Goal: Task Accomplishment & Management: Use online tool/utility

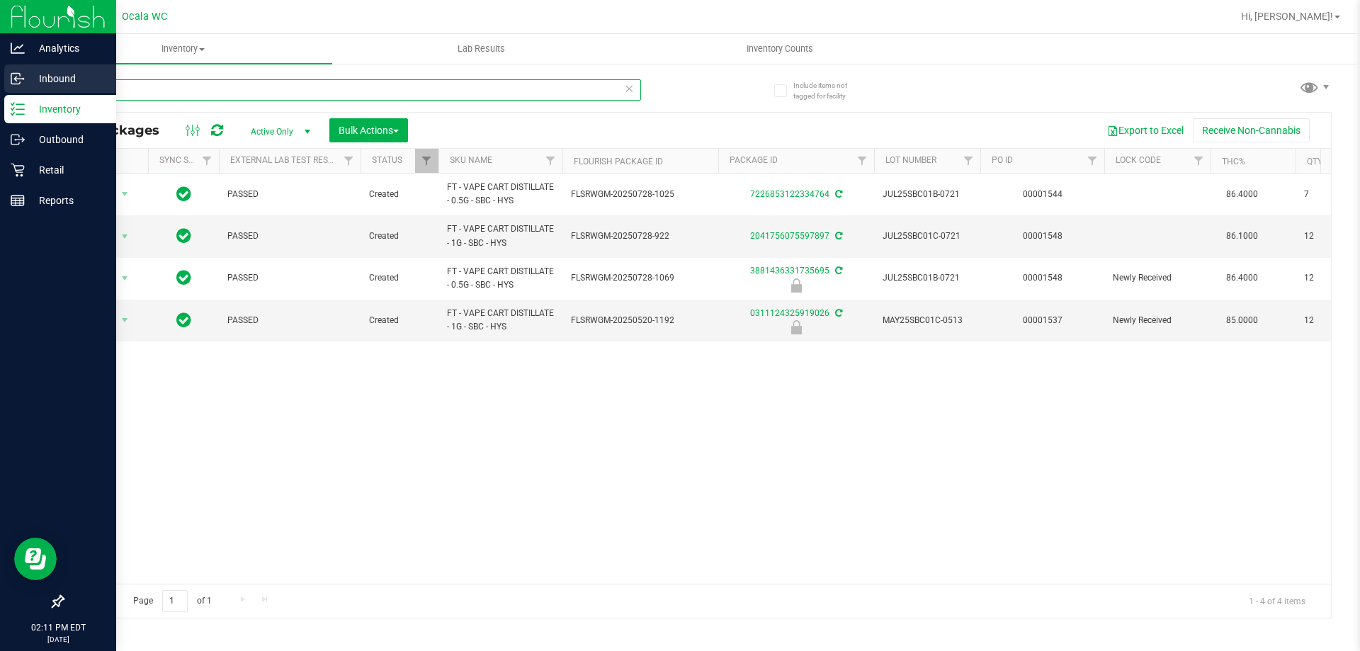
drag, startPoint x: 159, startPoint y: 86, endPoint x: 0, endPoint y: 123, distance: 162.7
click at [0, 77] on div "Analytics Inbound Inventory Outbound Retail Reports 02:11 PM EDT [DATE] 08/21 O…" at bounding box center [680, 325] width 1360 height 651
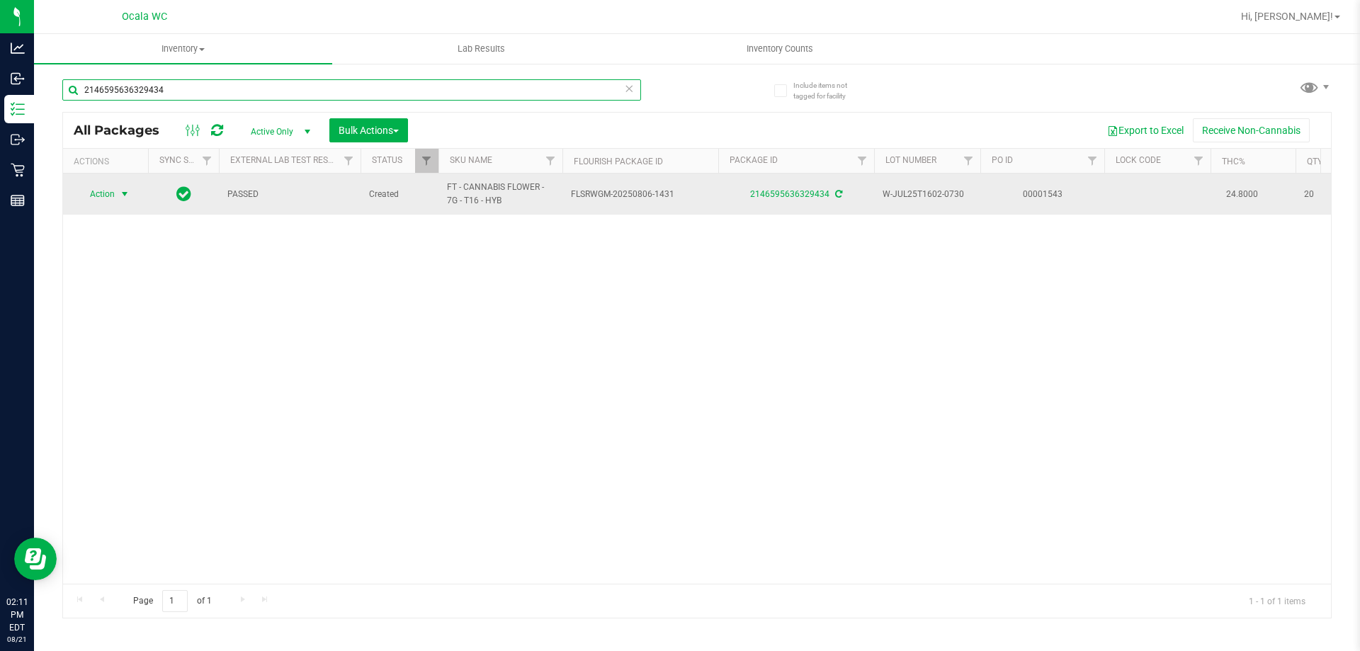
type input "2146595636329434"
click at [119, 189] on span "select" at bounding box center [124, 193] width 11 height 11
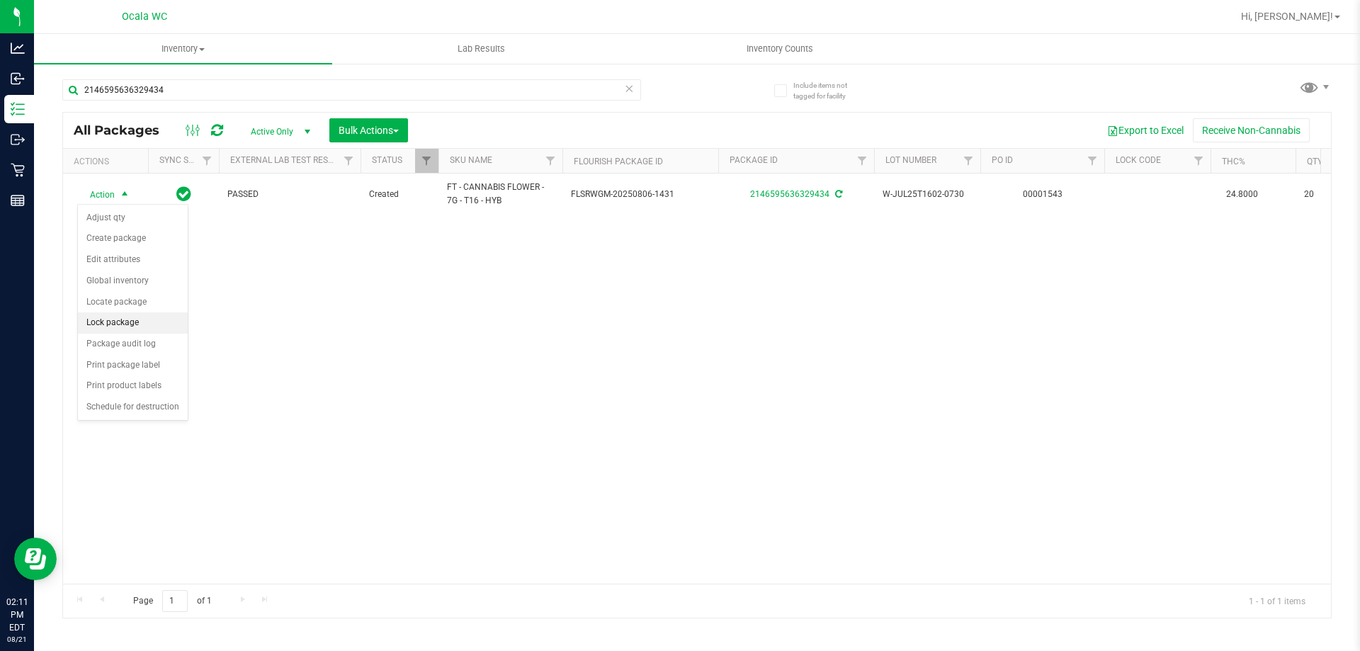
click at [165, 321] on li "Lock package" at bounding box center [133, 322] width 110 height 21
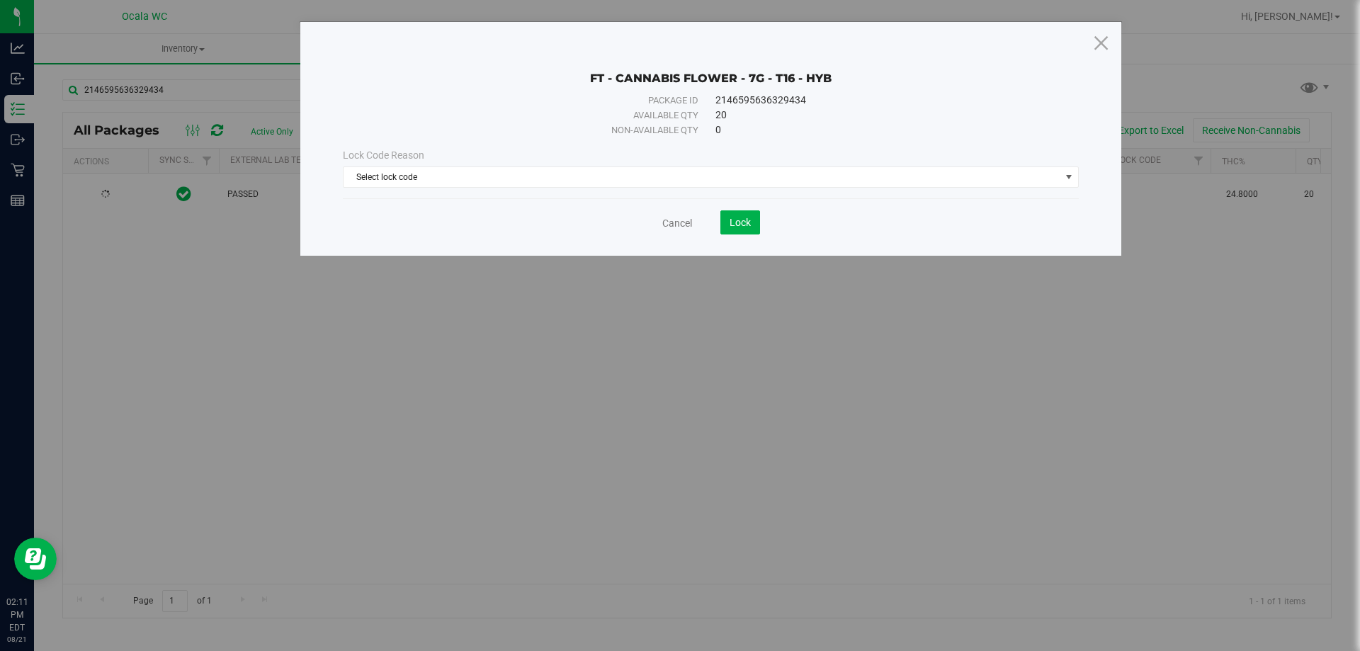
click at [645, 144] on div "Lock Code Reason Select lock code Select lock code Newly Received Administrativ…" at bounding box center [710, 167] width 757 height 61
click at [666, 186] on span "Select lock code" at bounding box center [701, 177] width 717 height 20
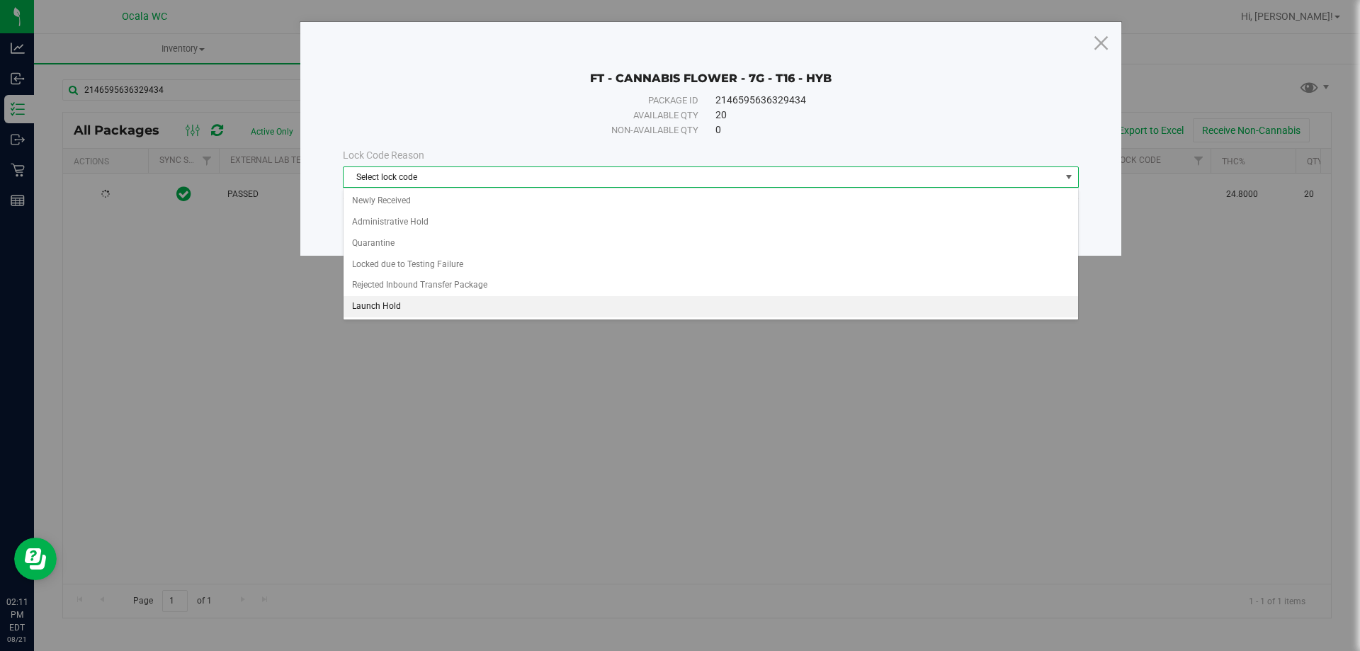
click at [533, 312] on li "Launch Hold" at bounding box center [710, 306] width 734 height 21
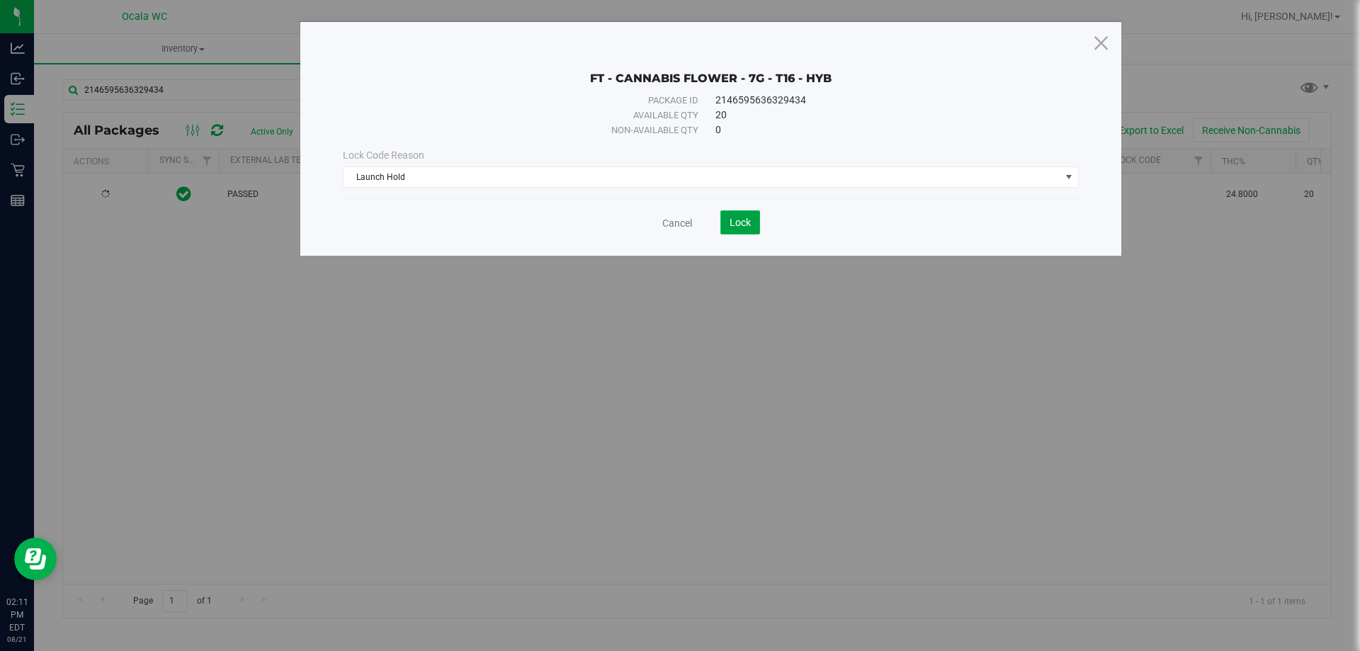
click at [729, 217] on span "Lock" at bounding box center [739, 222] width 21 height 11
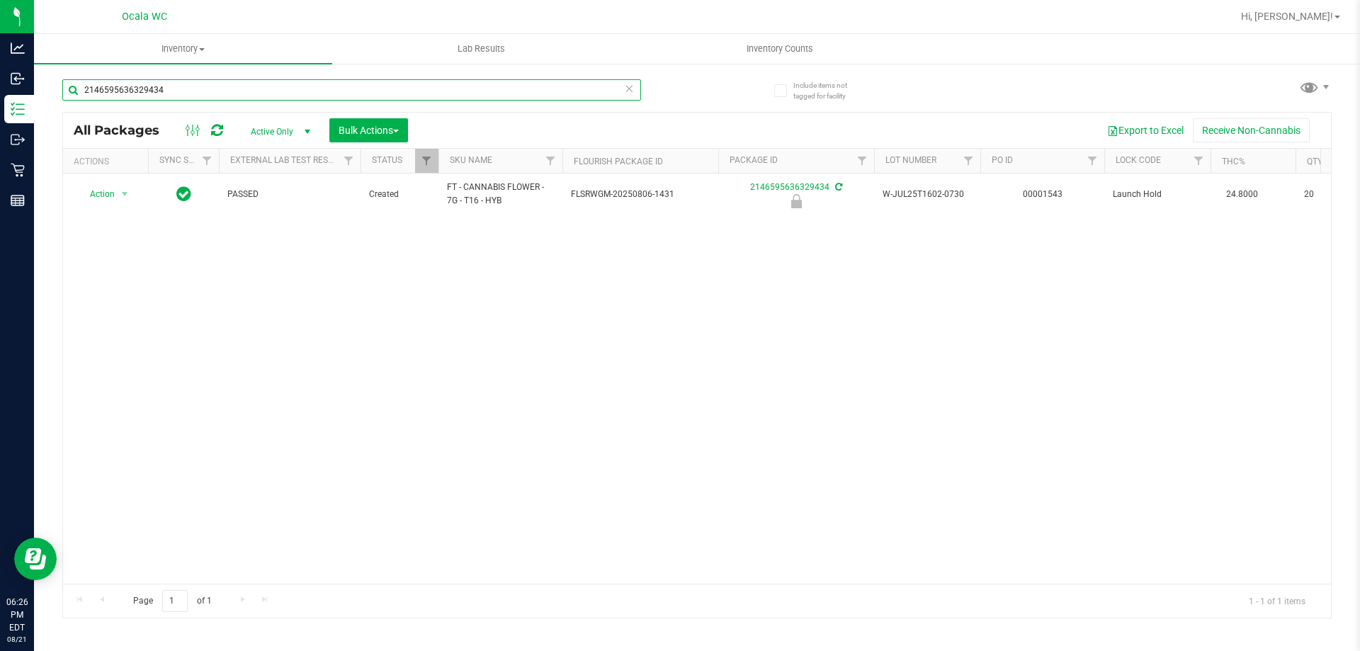
click at [522, 99] on input "2146595636329434" at bounding box center [351, 89] width 579 height 21
click at [526, 98] on input "2146595636329434" at bounding box center [351, 89] width 579 height 21
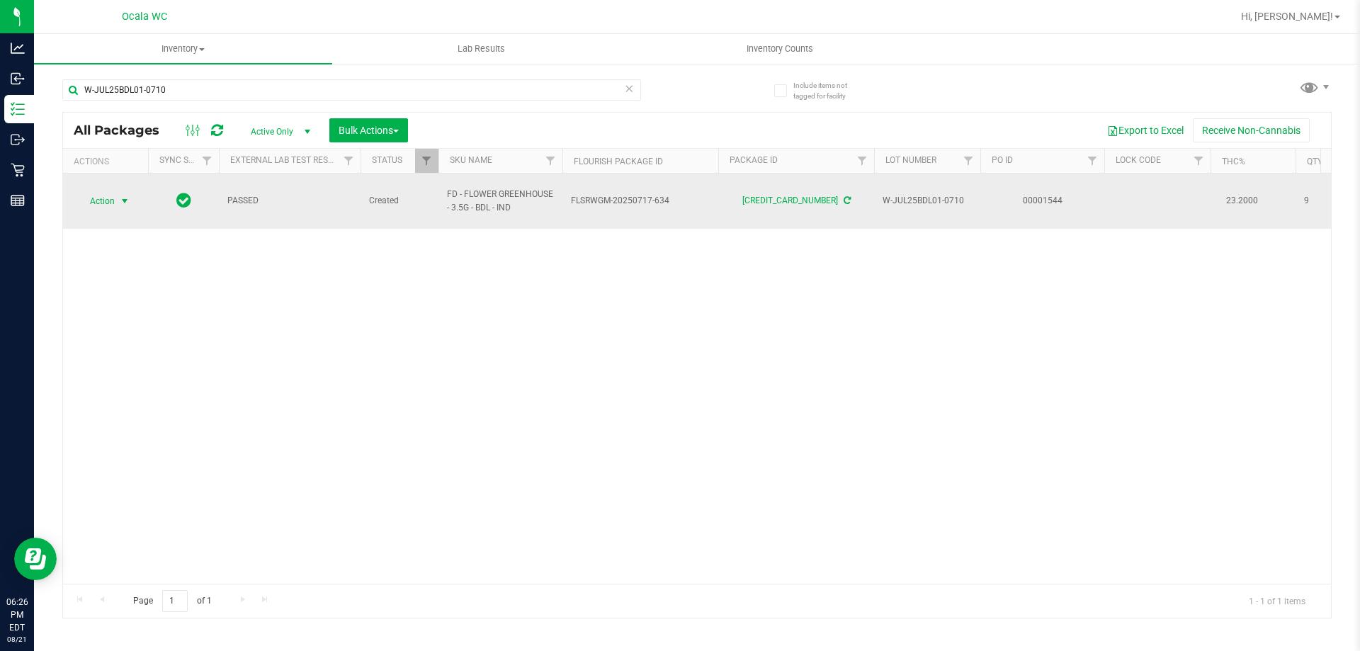
click at [95, 197] on span "Action" at bounding box center [96, 201] width 38 height 20
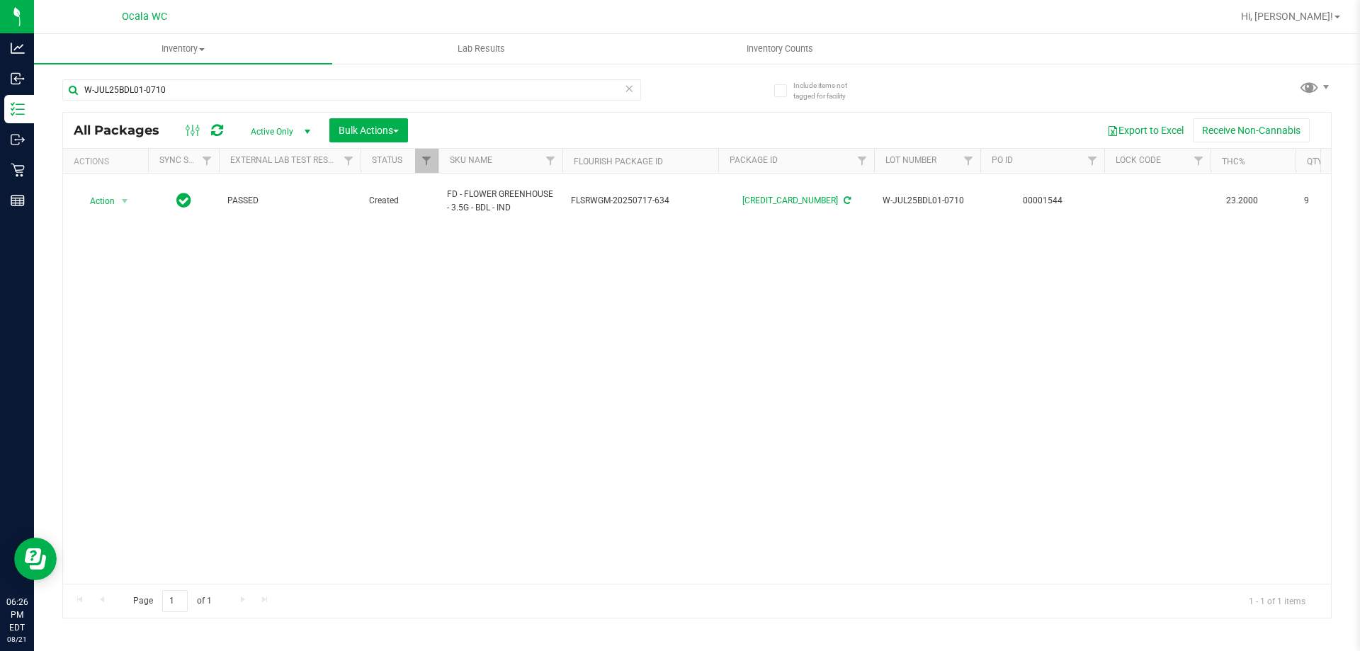
click at [423, 438] on div "Action Action Adjust qty Create package Edit attributes Global inventory Locate…" at bounding box center [697, 379] width 1268 height 410
click at [437, 94] on input "W-JUL25BDL01-0710" at bounding box center [351, 89] width 579 height 21
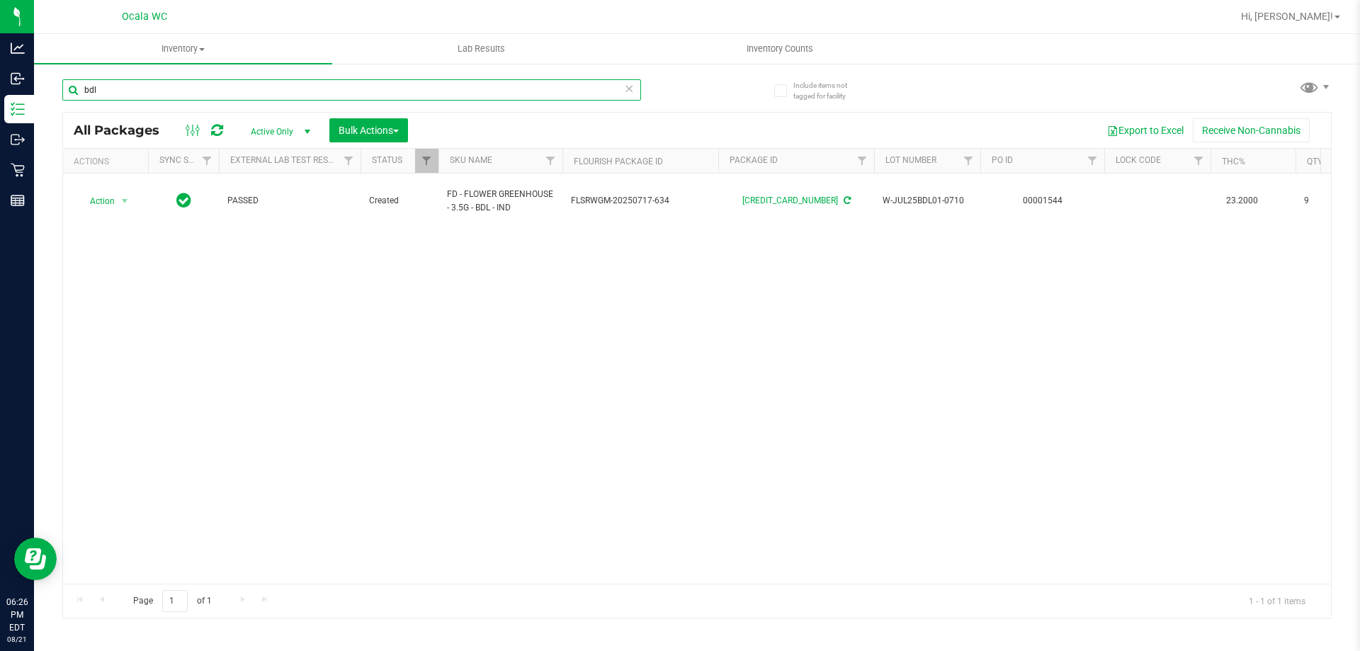
type input "bdl"
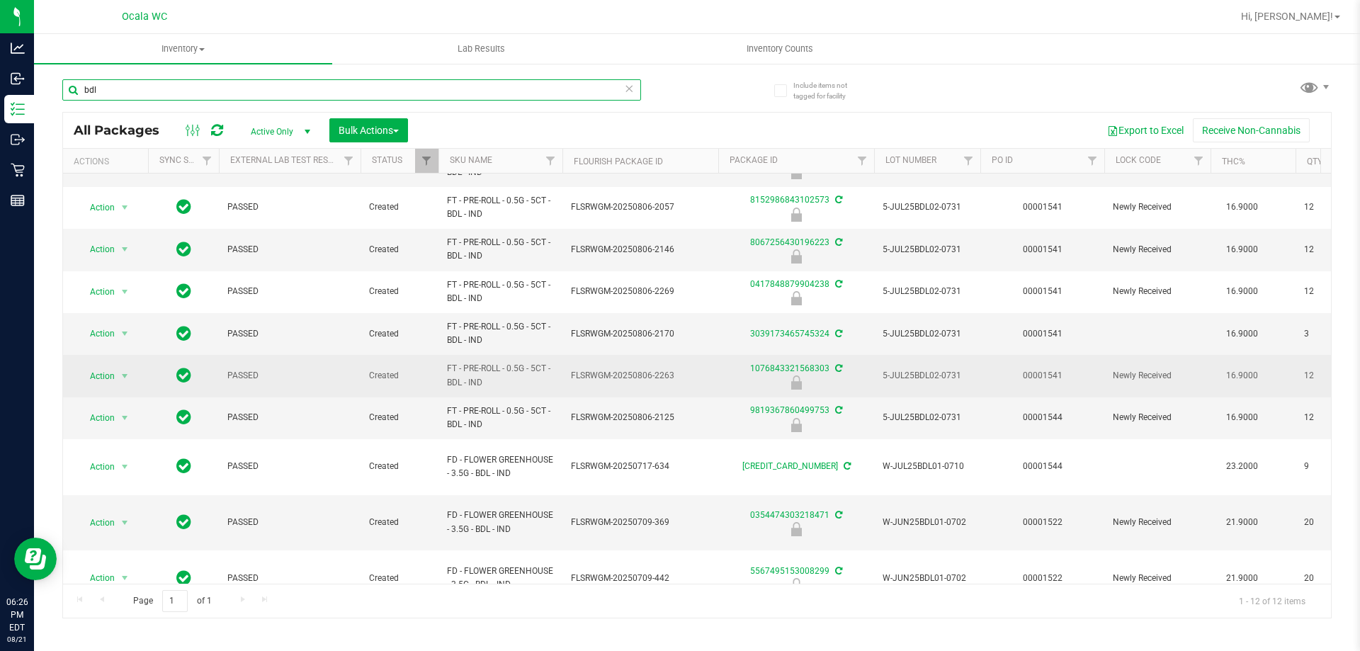
scroll to position [115, 0]
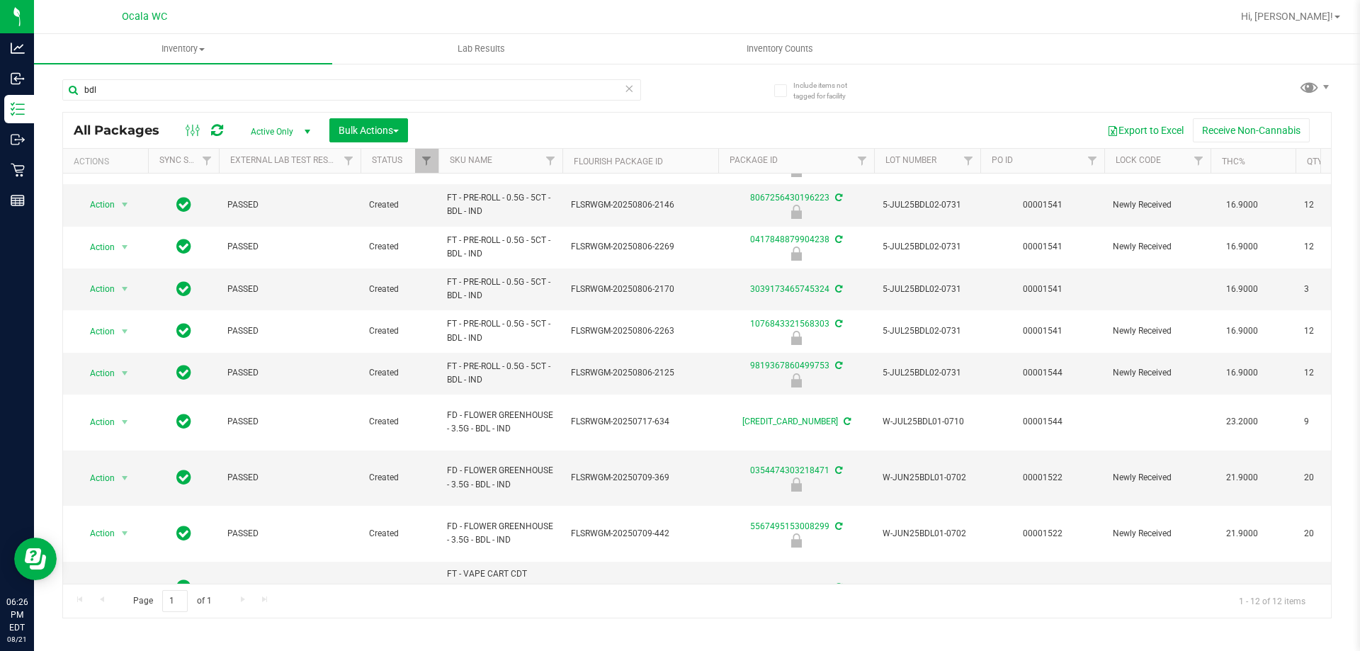
click at [567, 613] on div "Page 1 of 1 1 - 12 of 12 items" at bounding box center [697, 601] width 1268 height 34
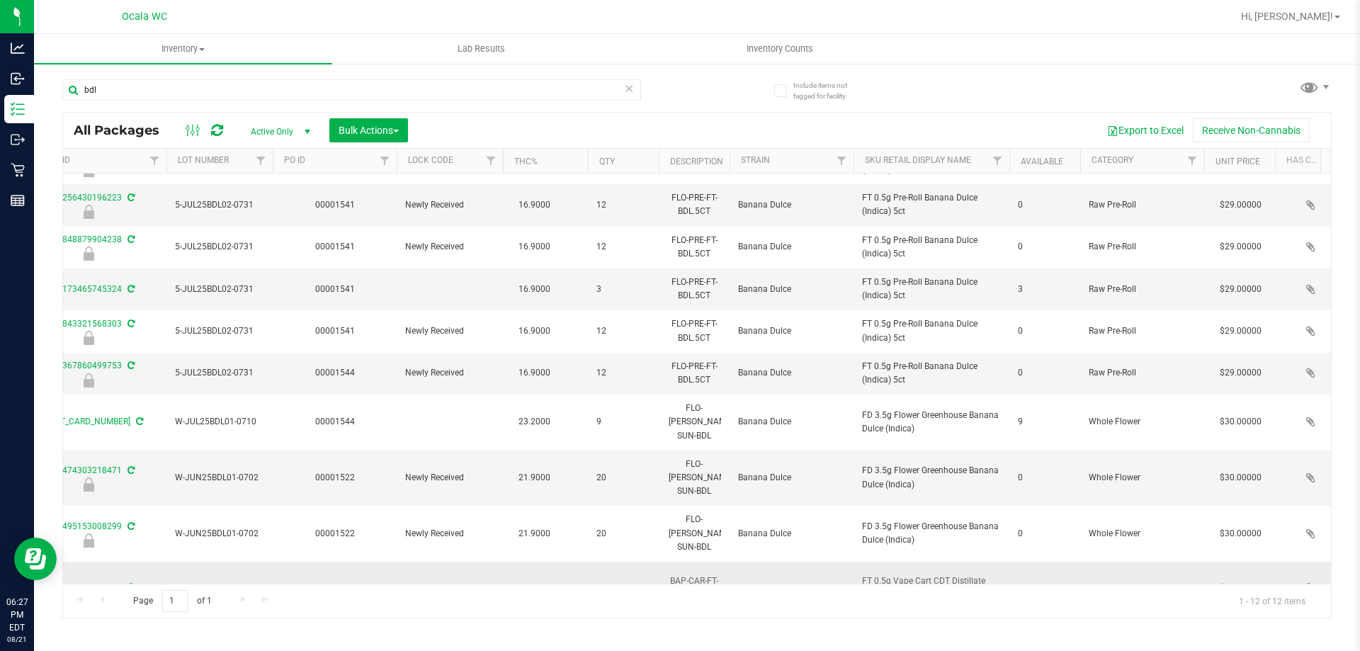
scroll to position [0, 727]
